Goal: Task Accomplishment & Management: Use online tool/utility

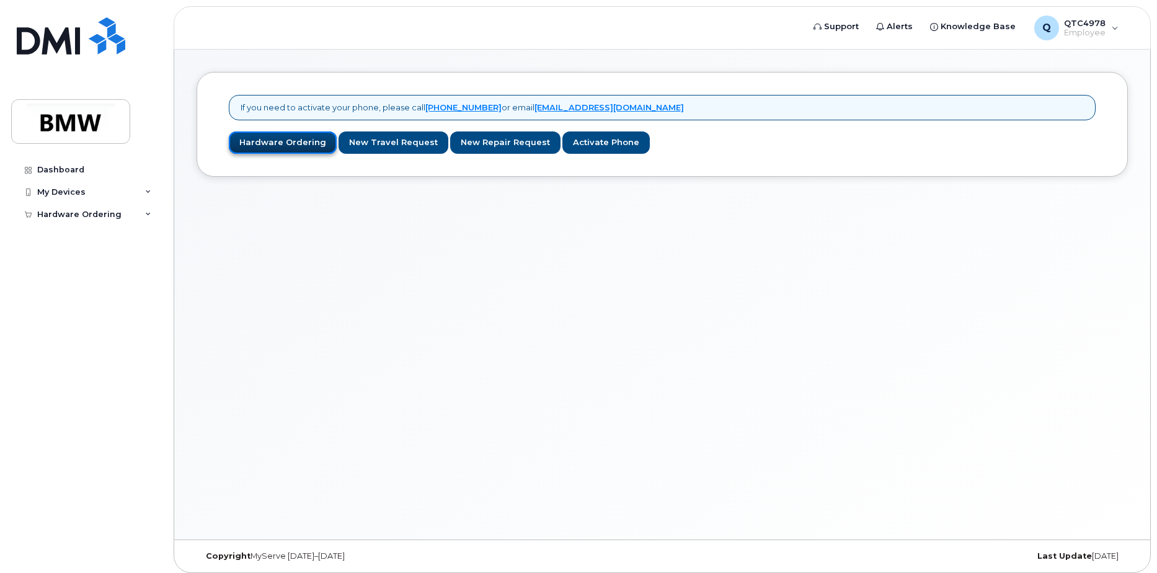
click at [301, 141] on link "Hardware Ordering" at bounding box center [283, 142] width 108 height 23
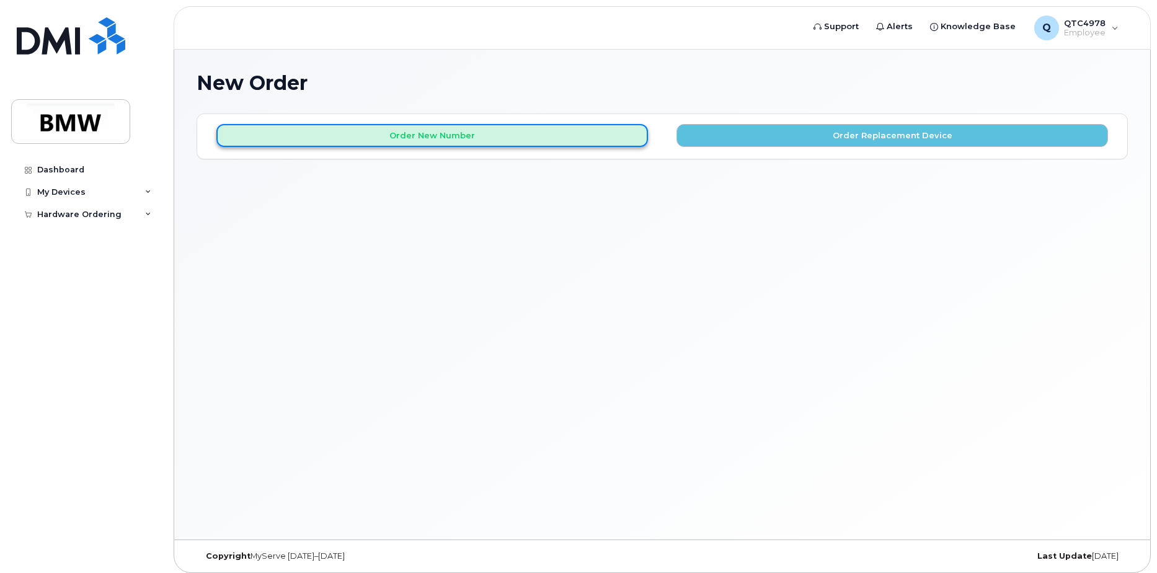
click at [430, 136] on button "Order New Number" at bounding box center [432, 135] width 432 height 23
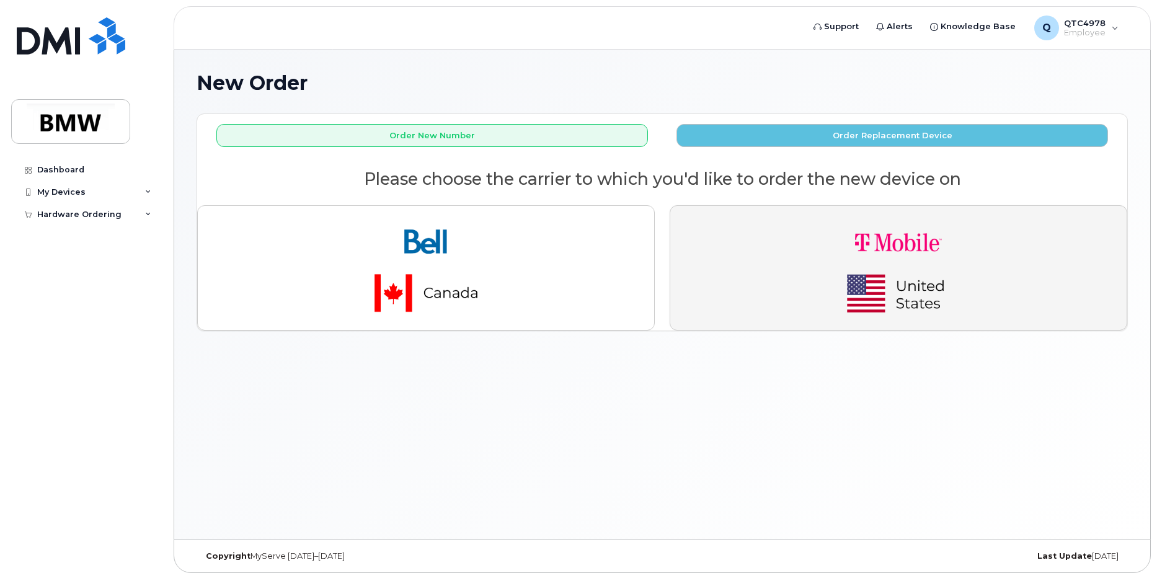
click at [715, 281] on button "button" at bounding box center [899, 267] width 458 height 125
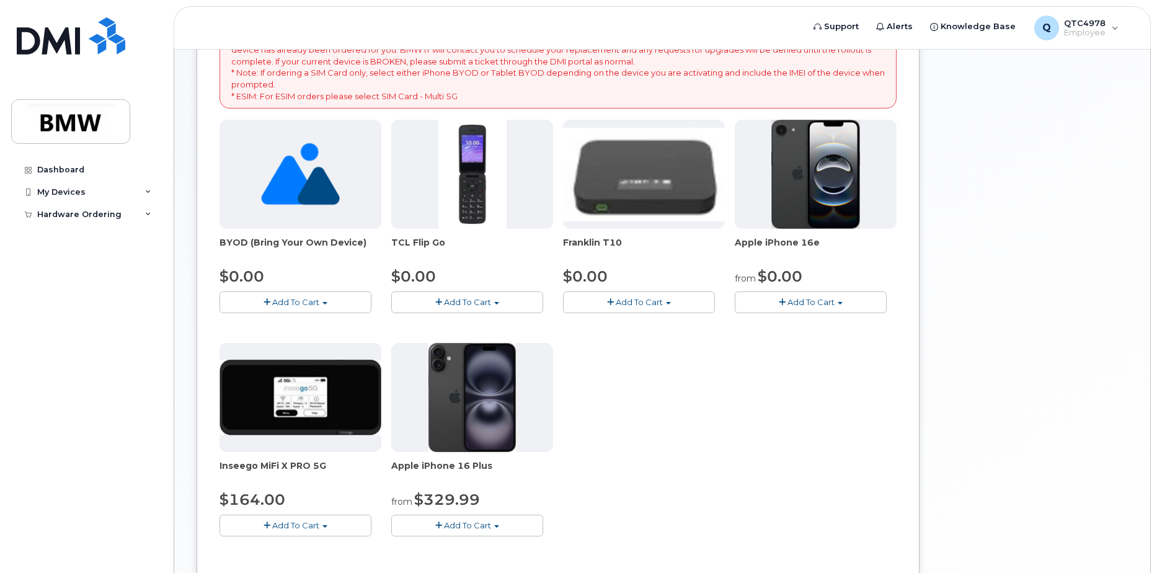
scroll to position [248, 0]
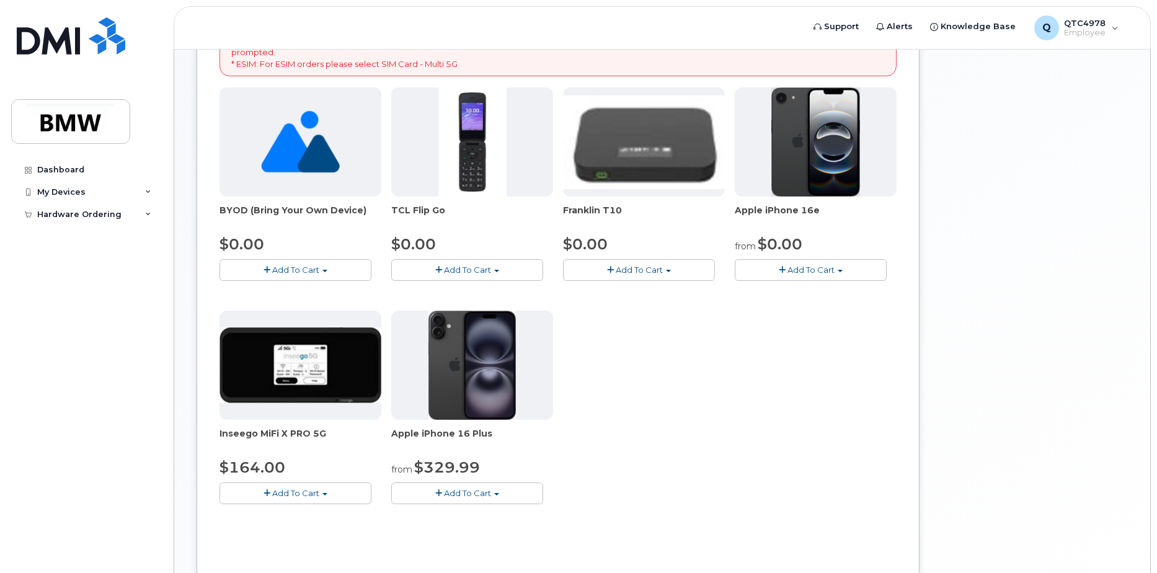
click at [469, 383] on img at bounding box center [471, 365] width 87 height 109
